Goal: Information Seeking & Learning: Compare options

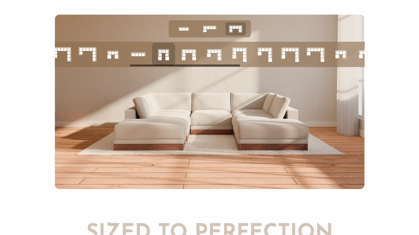
scroll to position [2237, 0]
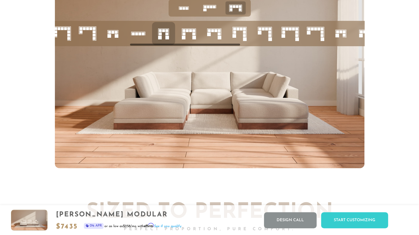
click at [212, 34] on icon at bounding box center [214, 33] width 19 height 19
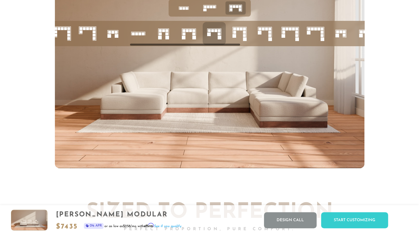
click at [163, 38] on icon at bounding box center [163, 33] width 19 height 19
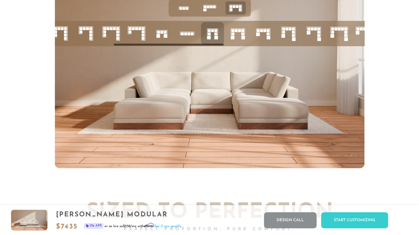
scroll to position [0, 162]
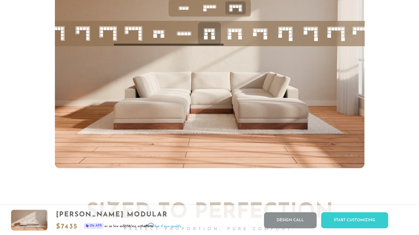
click at [258, 32] on rect at bounding box center [258, 30] width 3 height 3
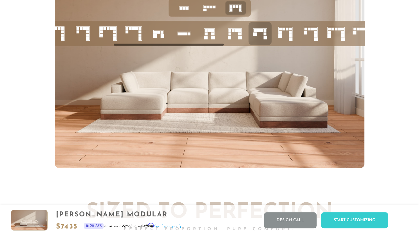
click at [206, 32] on rect at bounding box center [206, 30] width 3 height 3
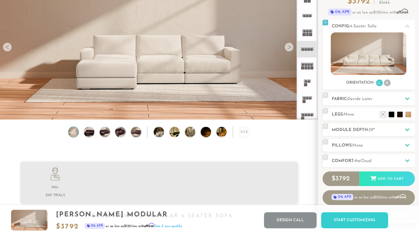
scroll to position [55, 0]
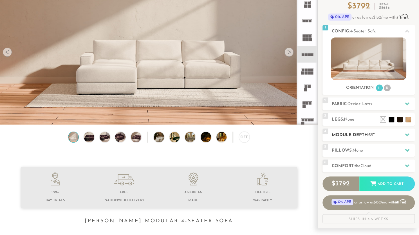
click at [377, 137] on h2 "Module Depth: 39 "" at bounding box center [373, 135] width 83 height 6
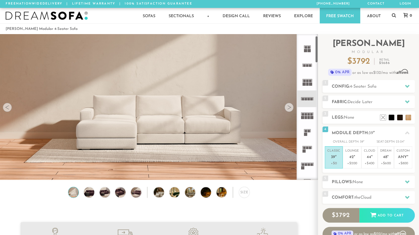
scroll to position [9, 0]
click at [317, 43] on div at bounding box center [307, 107] width 21 height 146
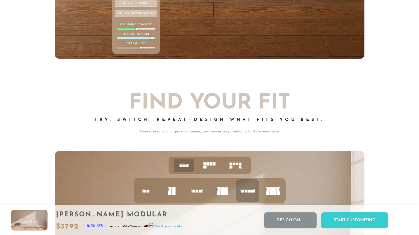
scroll to position [2206, 0]
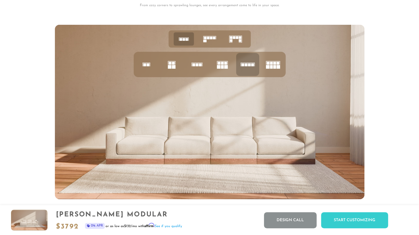
click at [170, 67] on icon at bounding box center [171, 64] width 19 height 19
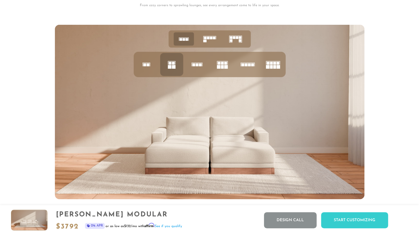
click at [246, 66] on rect at bounding box center [246, 65] width 3 height 3
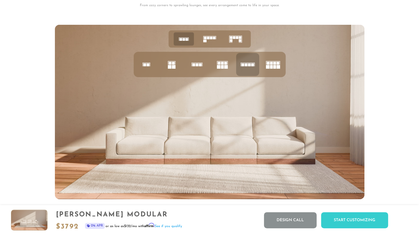
click at [224, 67] on rect at bounding box center [226, 67] width 4 height 4
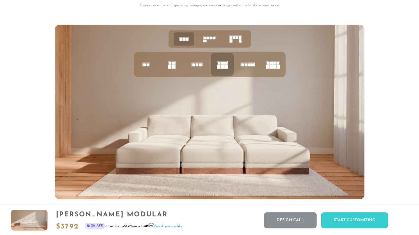
click at [250, 66] on rect at bounding box center [249, 65] width 3 height 3
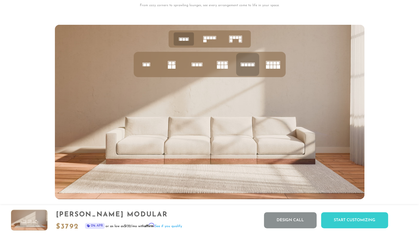
click at [174, 69] on rect at bounding box center [174, 67] width 4 height 4
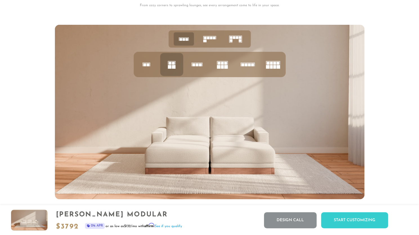
click at [221, 69] on rect at bounding box center [222, 67] width 3 height 4
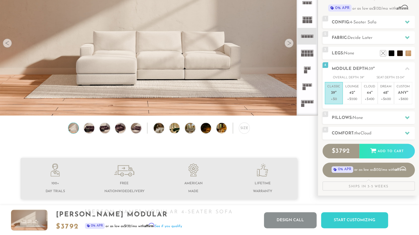
scroll to position [0, 0]
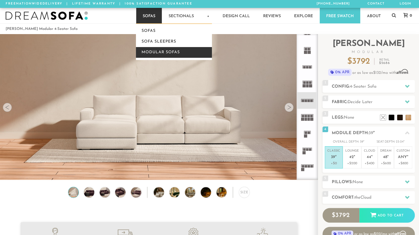
click at [155, 53] on link "Modular Sofas" at bounding box center [174, 52] width 76 height 11
